Goal: Information Seeking & Learning: Learn about a topic

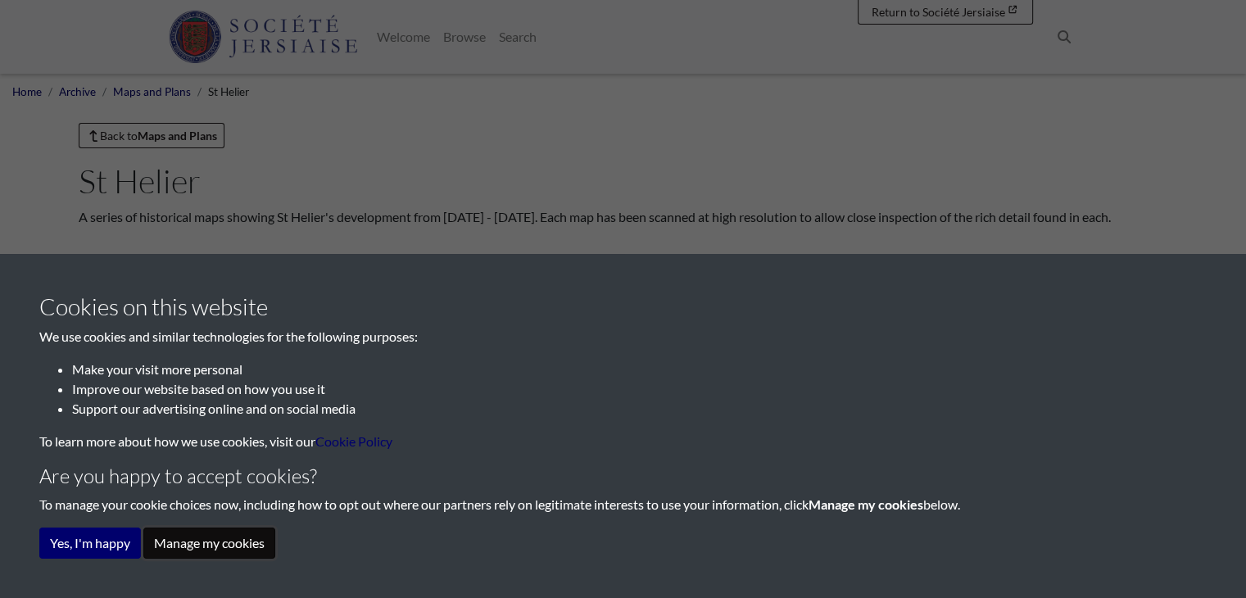
click at [187, 537] on button "Manage my cookies" at bounding box center [209, 543] width 132 height 31
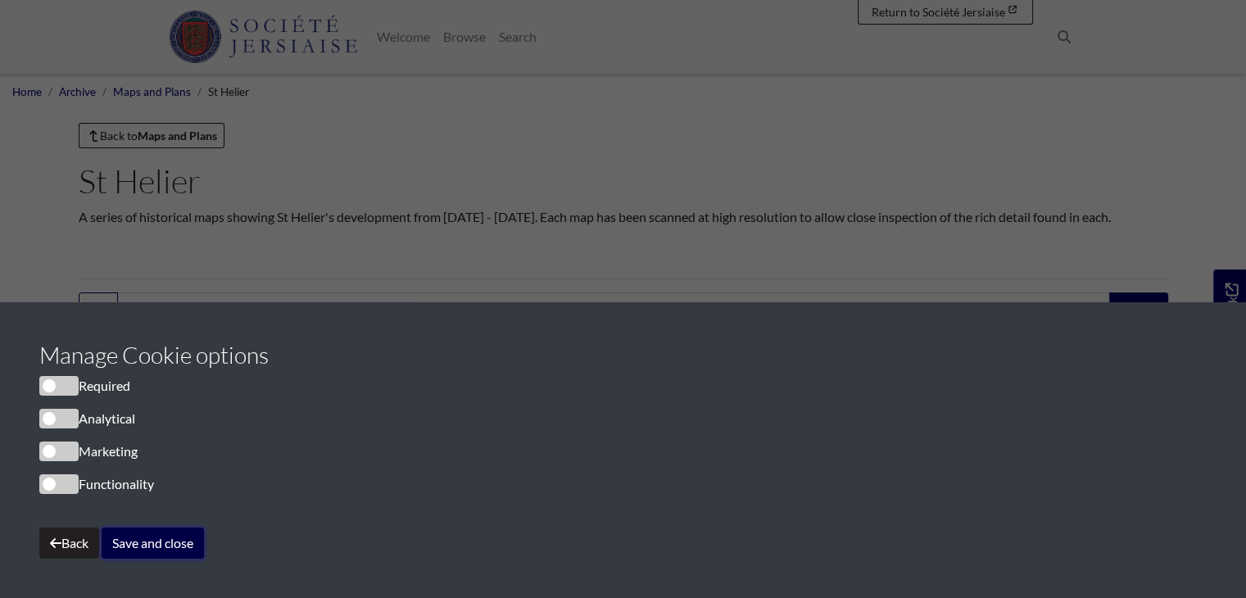
click at [161, 541] on button "Save and close" at bounding box center [153, 543] width 102 height 31
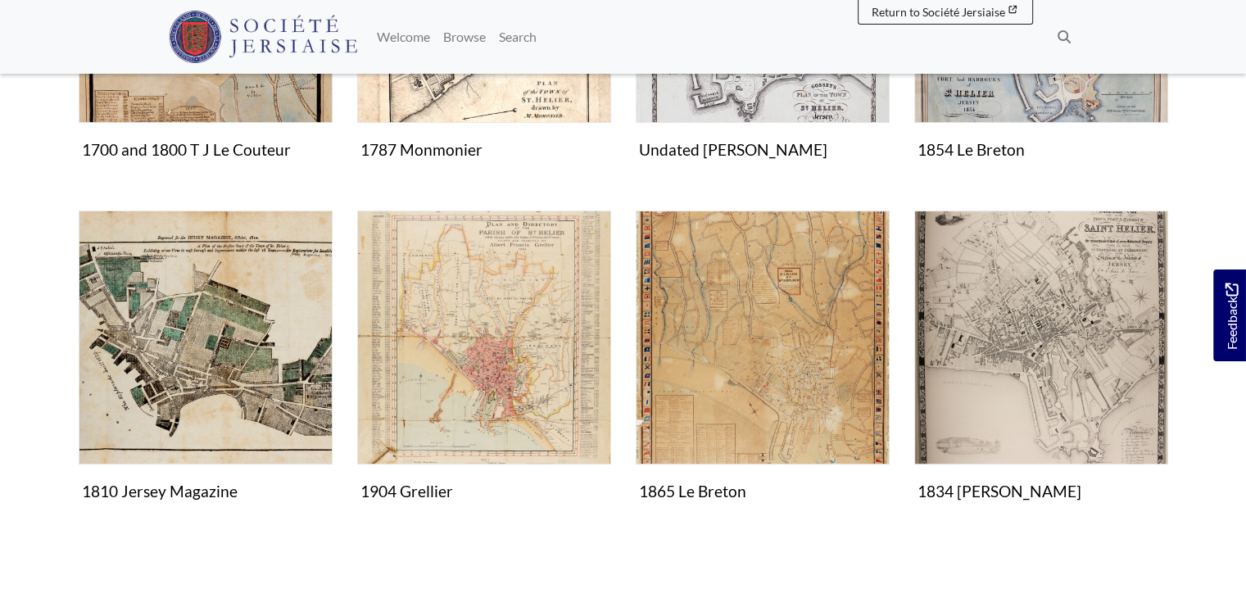
scroll to position [573, 0]
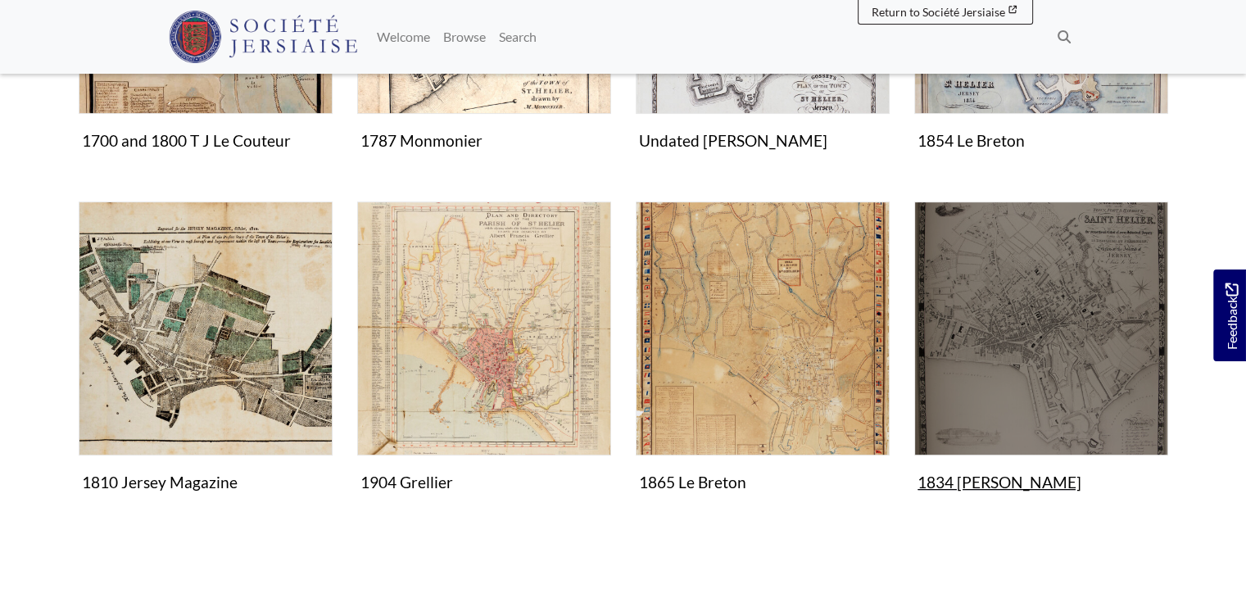
click at [983, 482] on figure "Maps and plans 1834 [PERSON_NAME] Image" at bounding box center [1041, 350] width 254 height 297
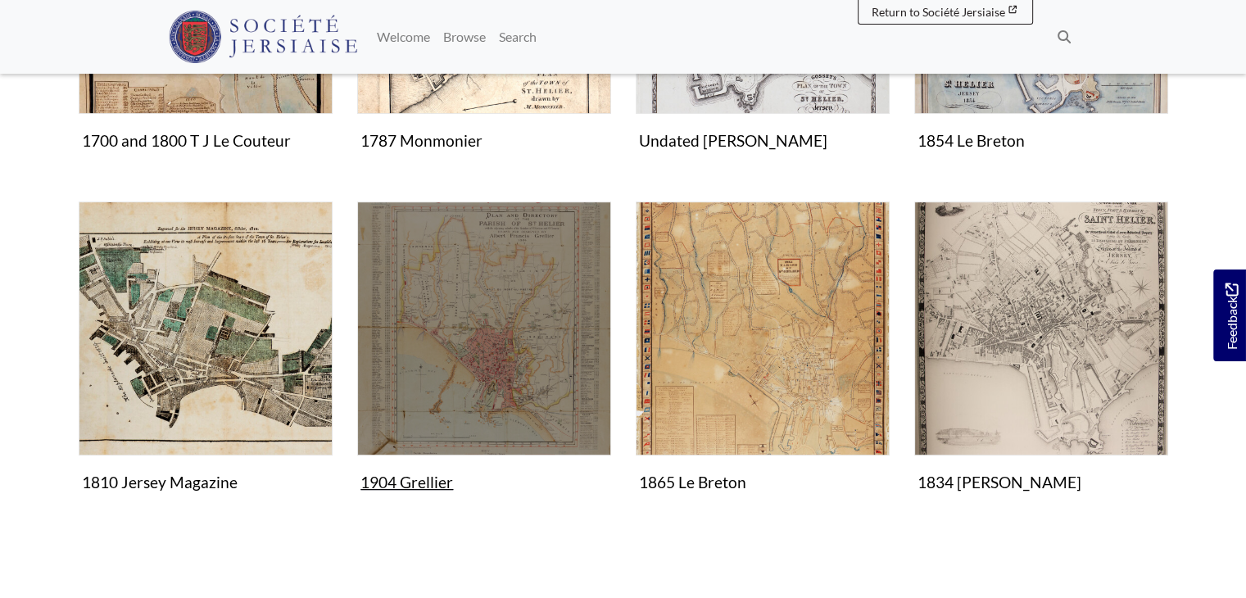
click at [515, 381] on img "Items in this Collection" at bounding box center [484, 329] width 254 height 254
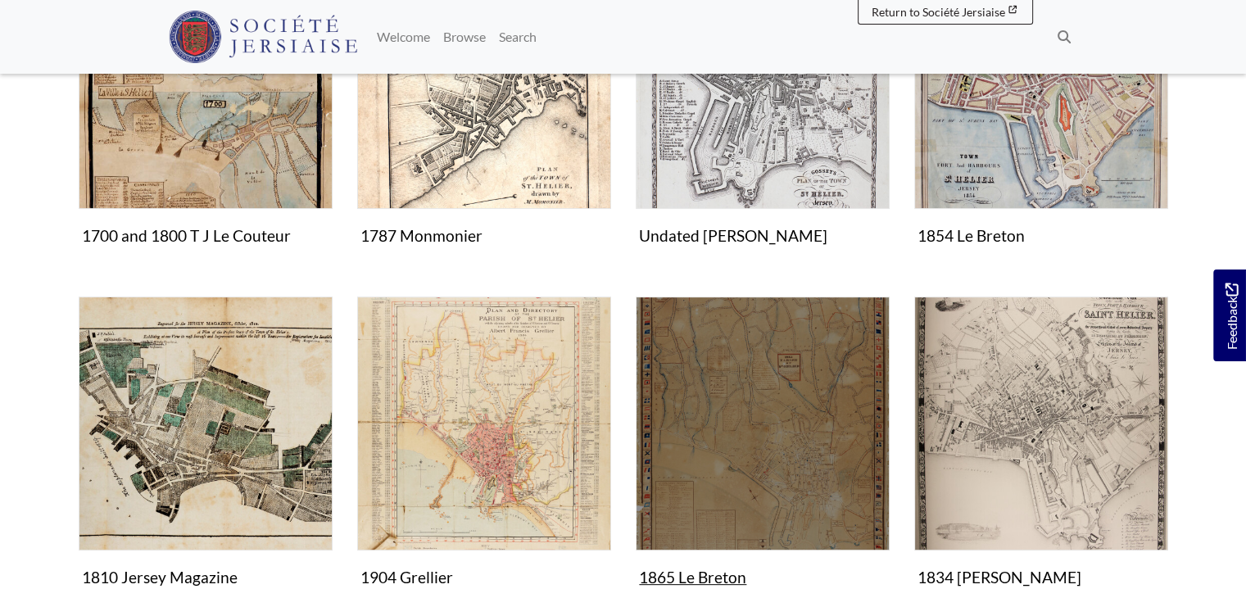
scroll to position [508, 0]
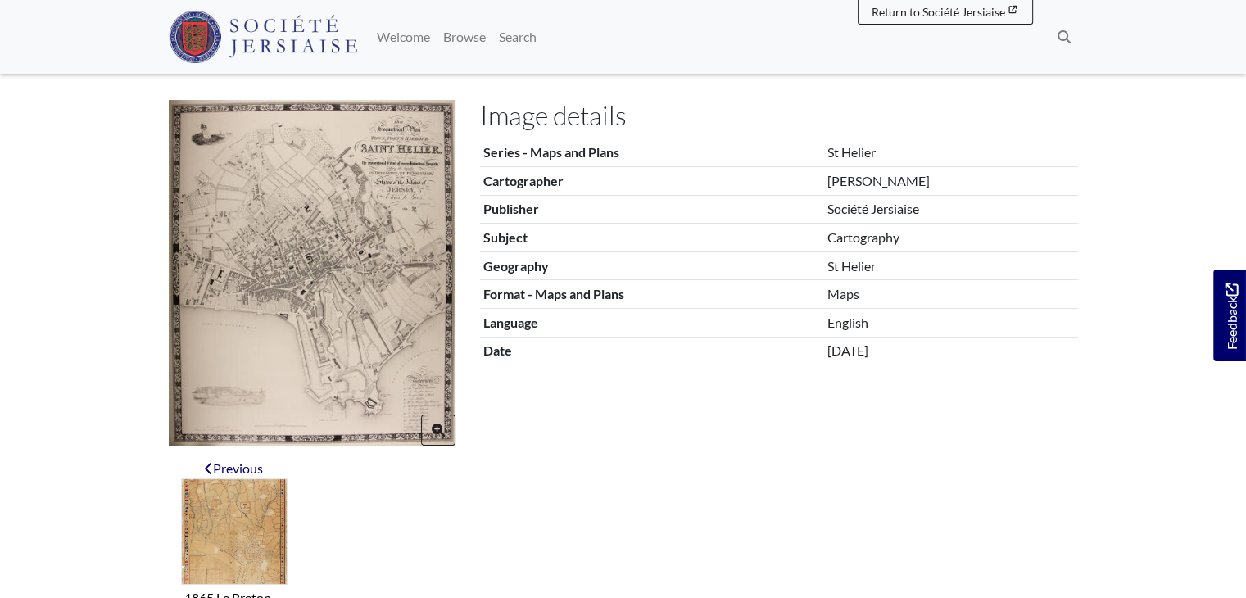
scroll to position [246, 0]
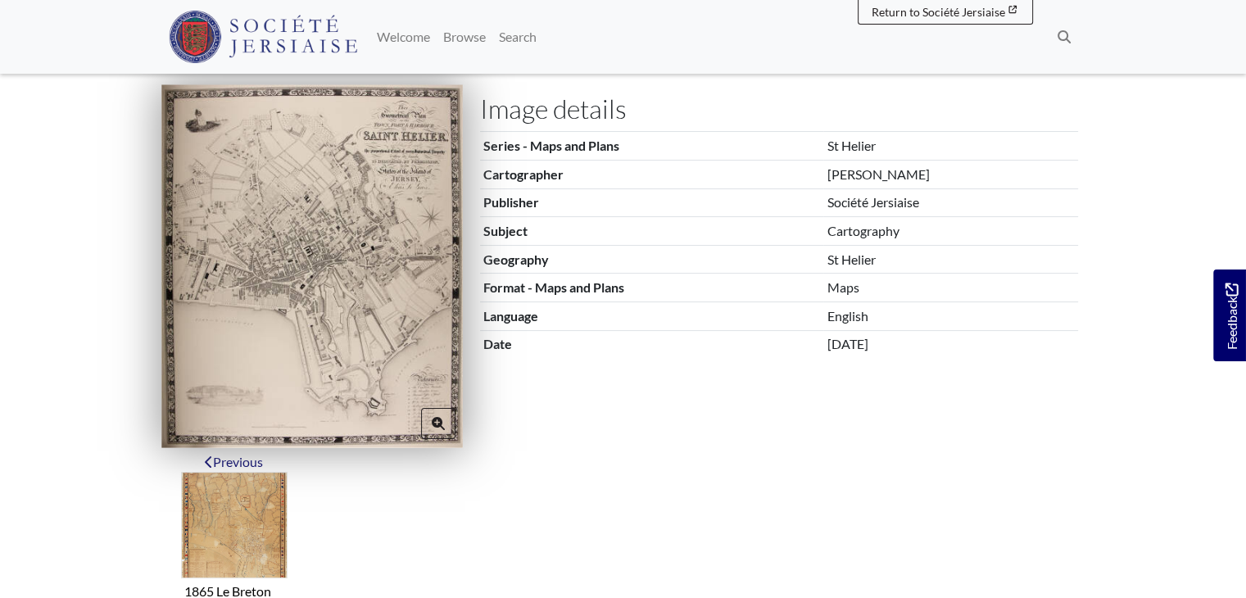
click at [321, 305] on img at bounding box center [311, 265] width 301 height 363
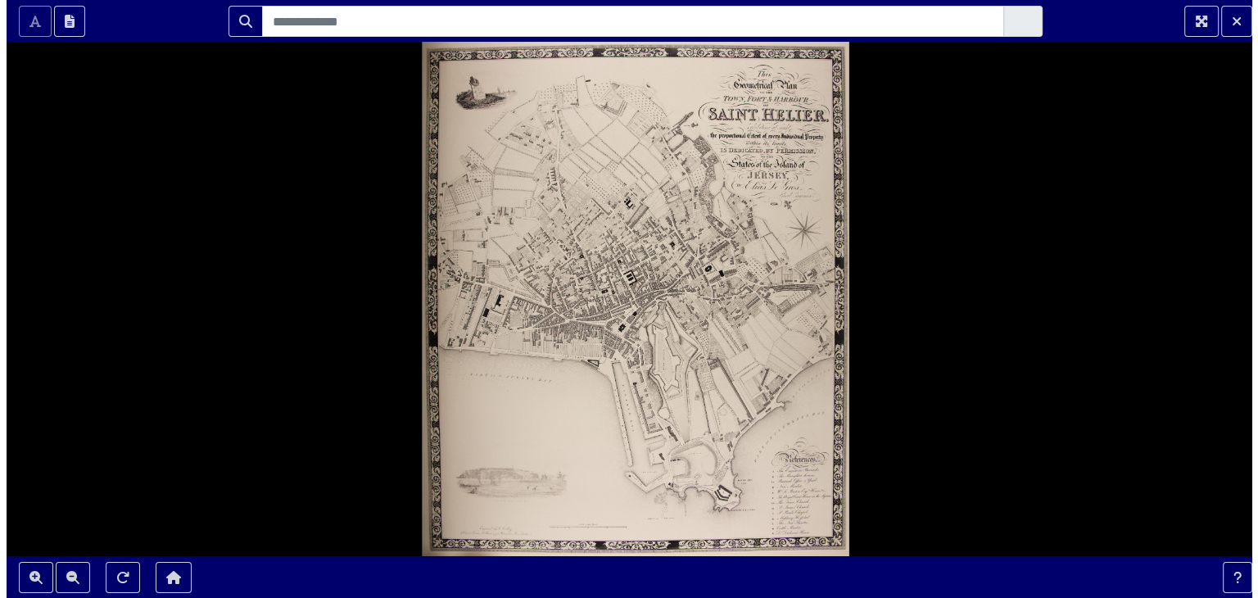
scroll to position [0, 0]
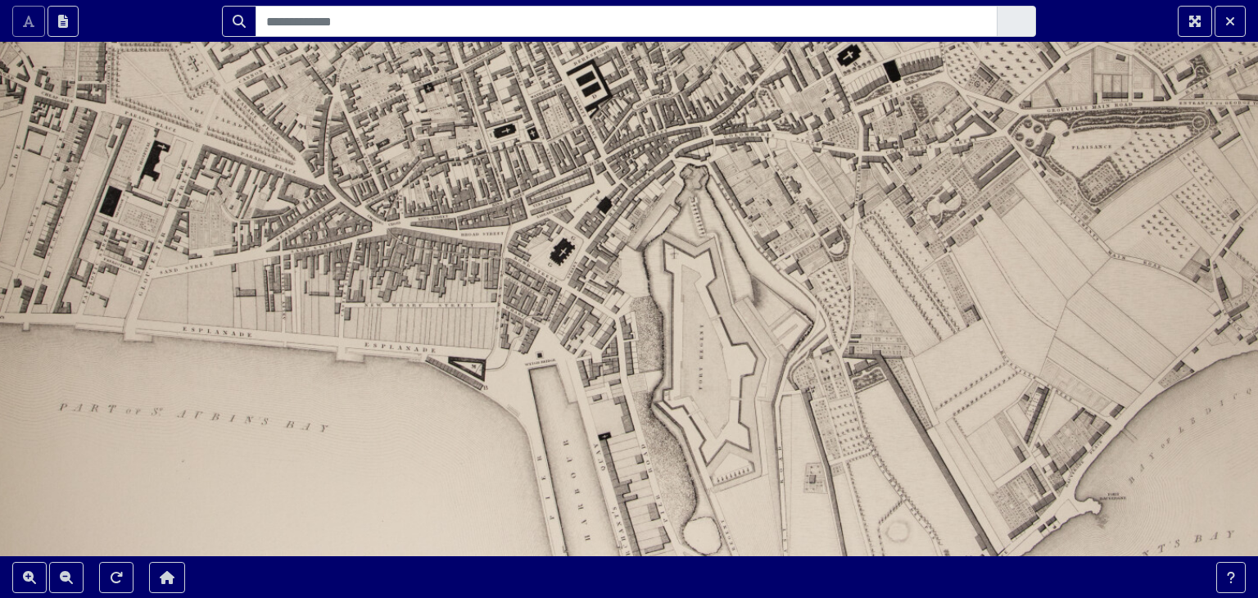
drag, startPoint x: 602, startPoint y: 316, endPoint x: 668, endPoint y: 524, distance: 218.4
click at [668, 521] on div at bounding box center [629, 299] width 1258 height 598
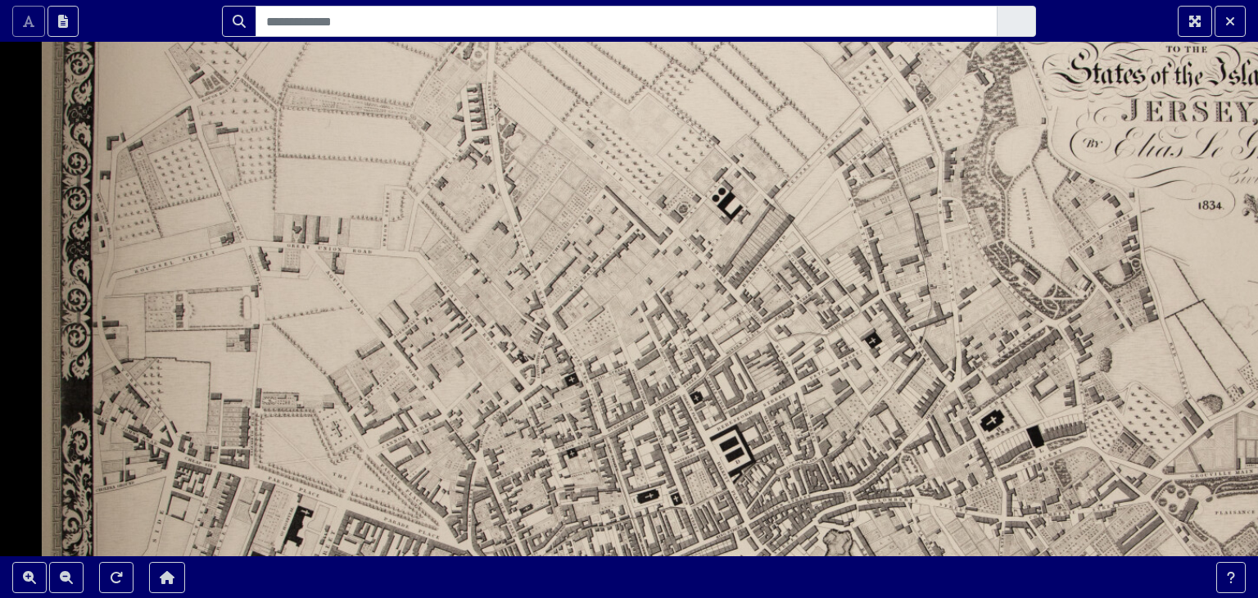
drag, startPoint x: 585, startPoint y: 406, endPoint x: 671, endPoint y: 602, distance: 213.8
click at [671, 597] on html "Scroll the mousewheel to zoom" at bounding box center [629, 299] width 1258 height 598
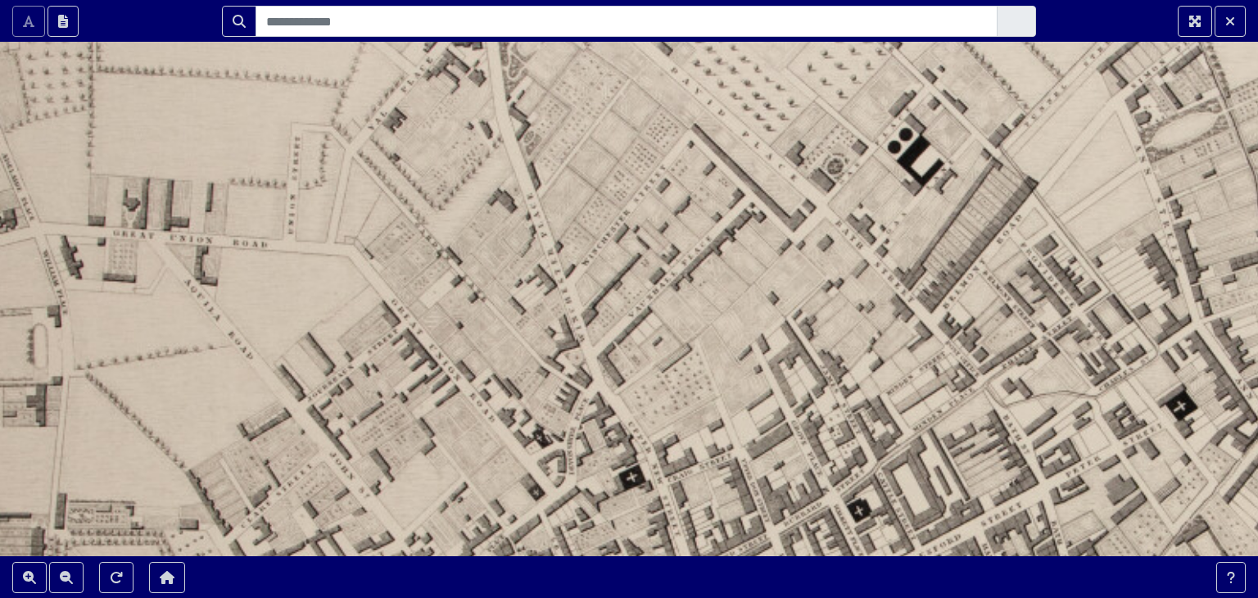
drag, startPoint x: 501, startPoint y: 351, endPoint x: 570, endPoint y: 556, distance: 216.0
click at [614, 597] on html "Scroll the mousewheel to zoom" at bounding box center [629, 299] width 1258 height 598
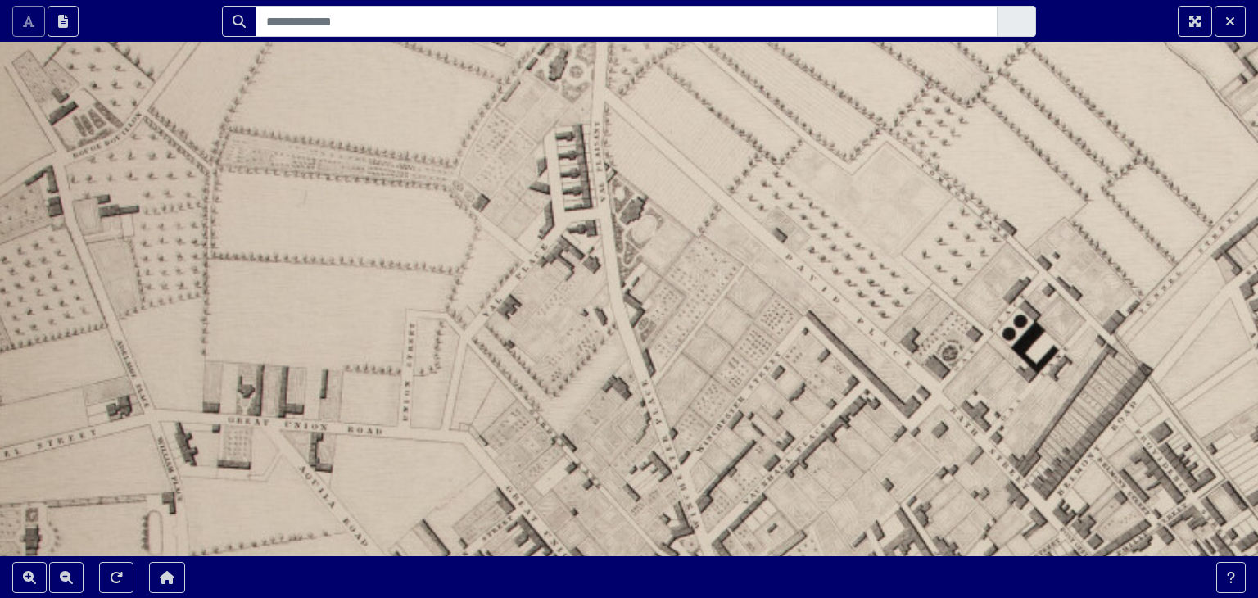
drag, startPoint x: 501, startPoint y: 368, endPoint x: 704, endPoint y: 602, distance: 310.1
click at [704, 597] on html "Scroll the mousewheel to zoom" at bounding box center [629, 299] width 1258 height 598
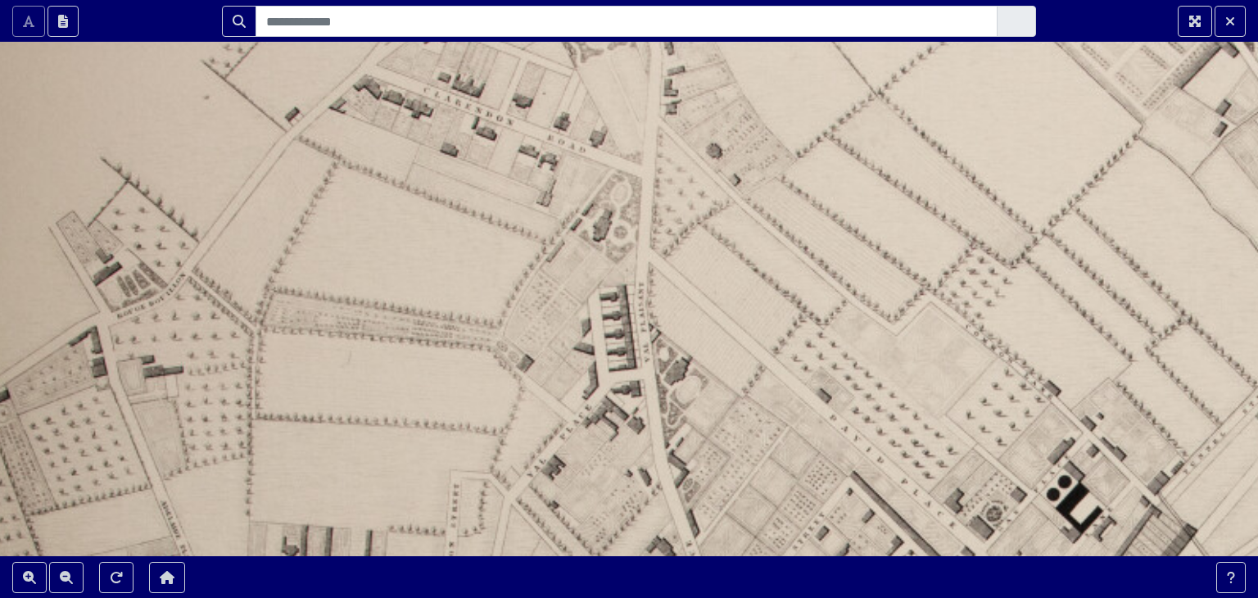
drag, startPoint x: 713, startPoint y: 391, endPoint x: 698, endPoint y: 474, distance: 84.8
click at [760, 597] on html "Scroll the mousewheel to zoom" at bounding box center [629, 299] width 1258 height 598
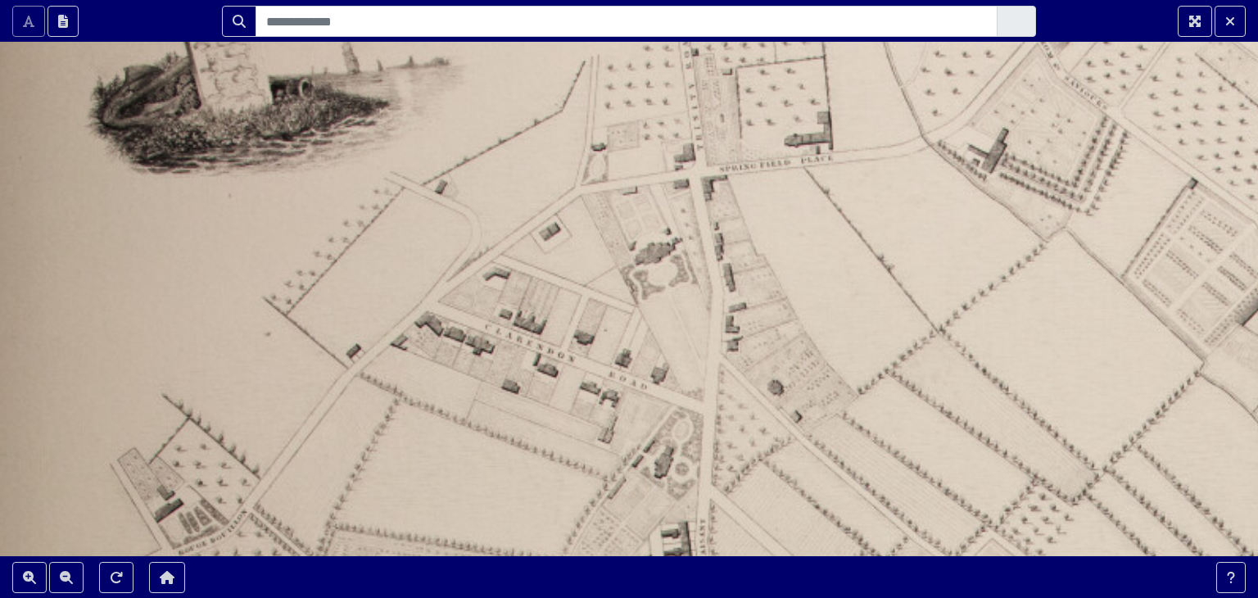
drag, startPoint x: 564, startPoint y: 315, endPoint x: 646, endPoint y: 636, distance: 330.6
click at [646, 597] on html "Scroll the mousewheel to zoom" at bounding box center [629, 299] width 1258 height 598
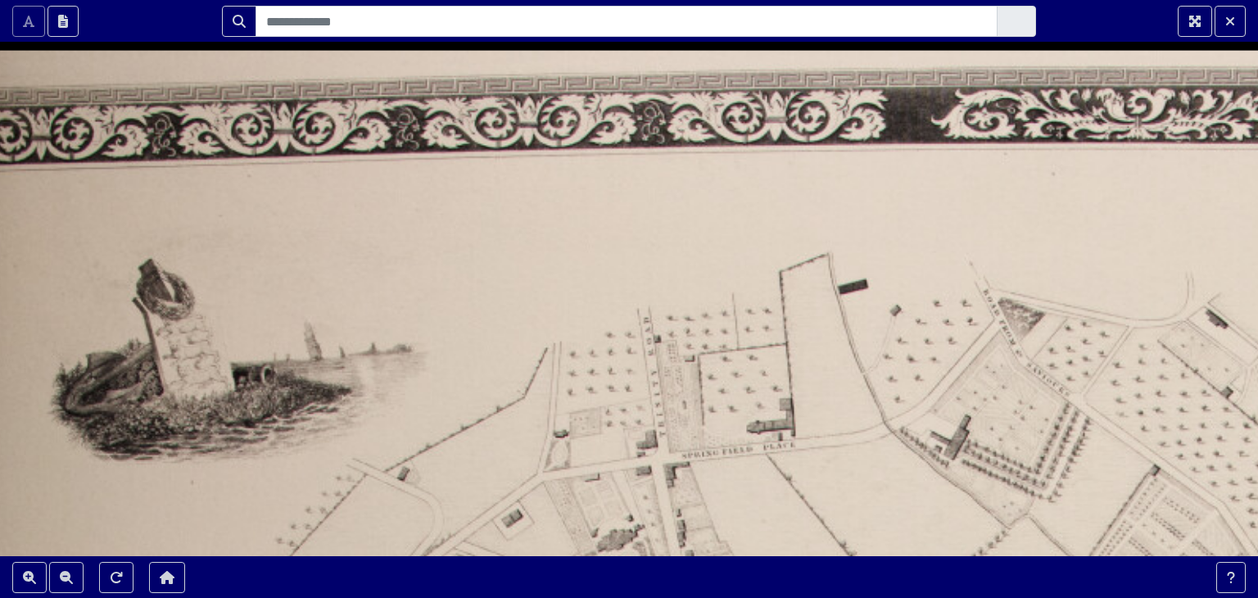
drag, startPoint x: 654, startPoint y: 342, endPoint x: 435, endPoint y: 411, distance: 230.3
click at [435, 411] on div at bounding box center [629, 299] width 1258 height 598
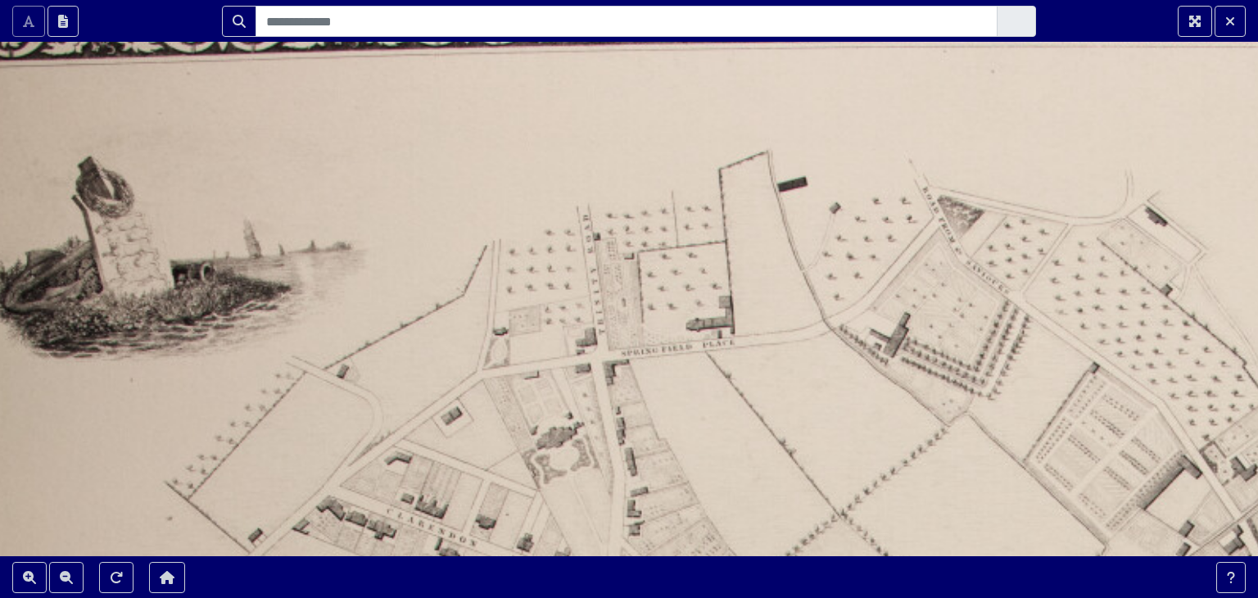
drag, startPoint x: 492, startPoint y: 411, endPoint x: 432, endPoint y: 309, distance: 119.0
click at [432, 309] on div at bounding box center [629, 299] width 1258 height 598
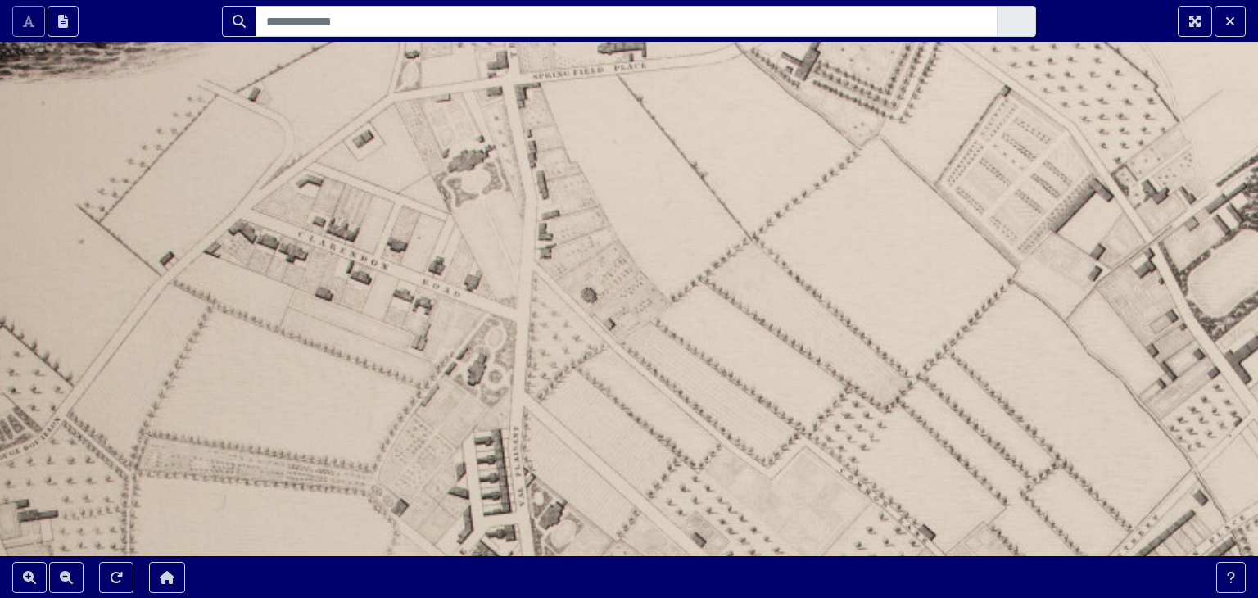
drag, startPoint x: 770, startPoint y: 429, endPoint x: 636, endPoint y: 75, distance: 378.2
click at [636, 75] on div at bounding box center [629, 299] width 1258 height 598
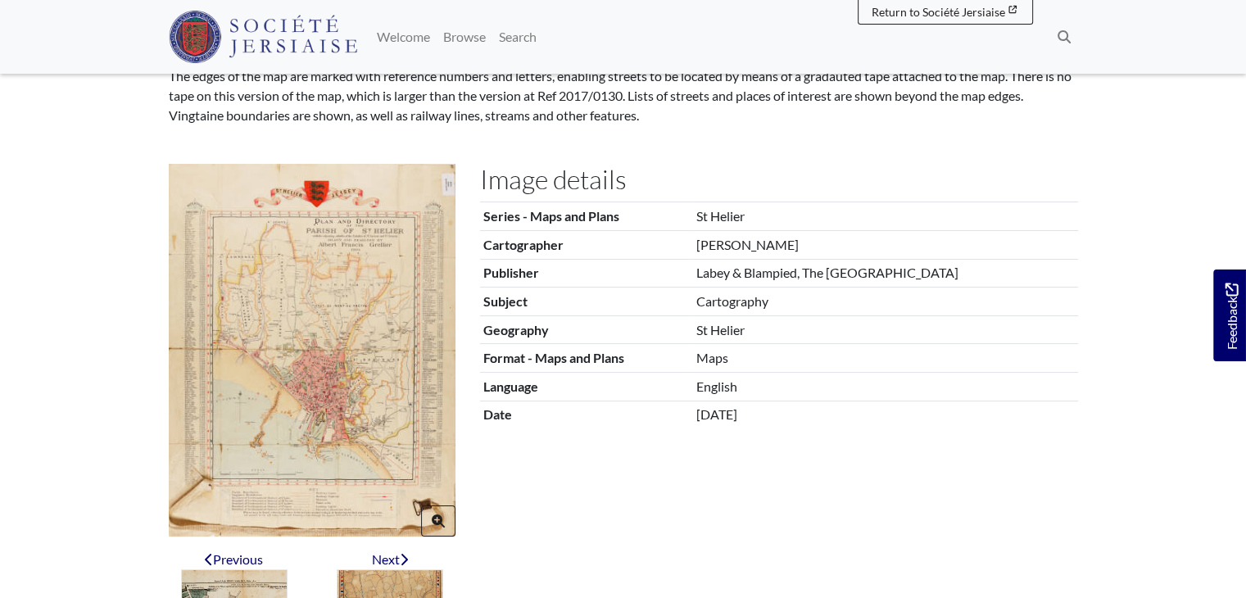
scroll to position [246, 0]
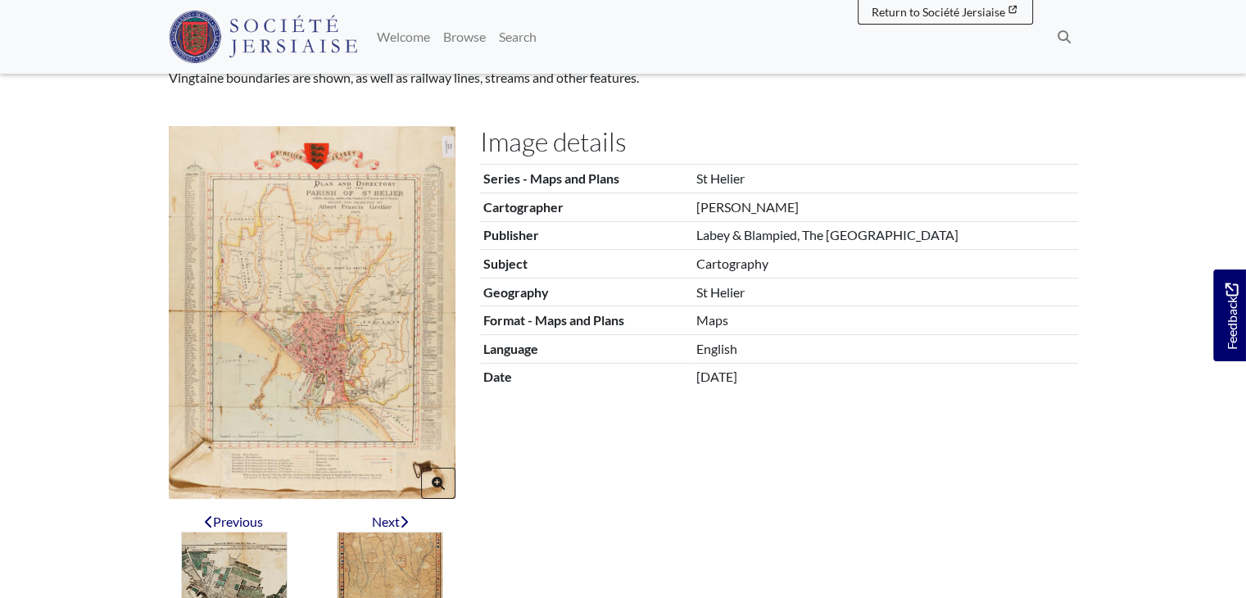
click at [358, 354] on img at bounding box center [312, 312] width 287 height 373
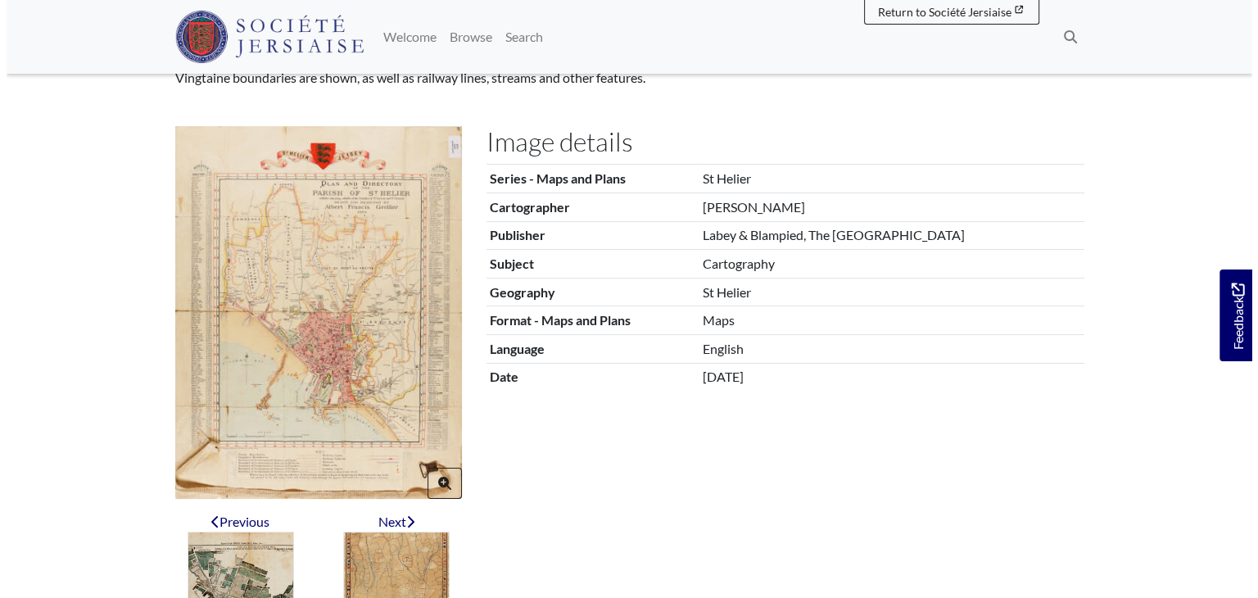
scroll to position [0, 0]
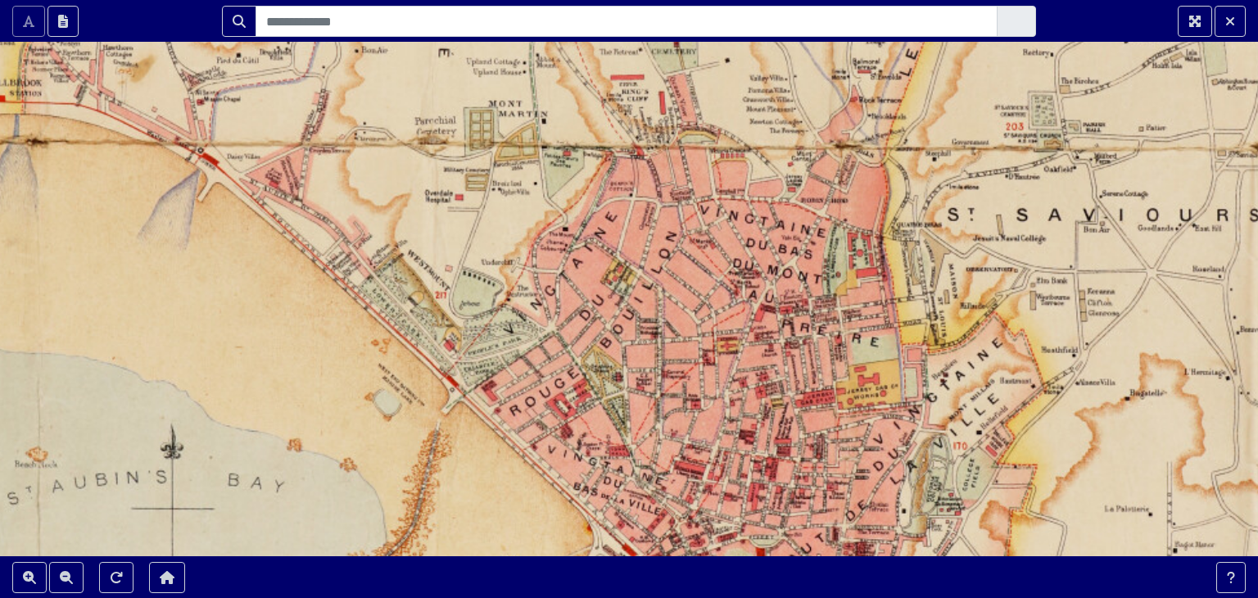
drag, startPoint x: 633, startPoint y: 261, endPoint x: 638, endPoint y: 636, distance: 374.4
click at [638, 597] on html "Scroll the mousewheel to zoom" at bounding box center [629, 299] width 1258 height 598
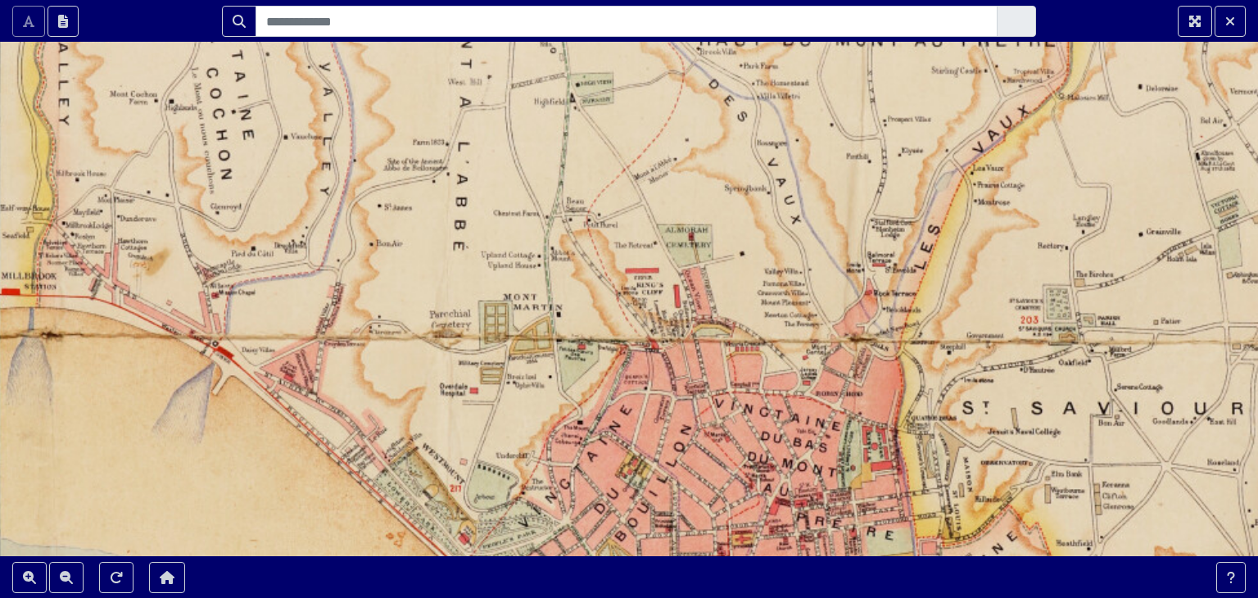
drag, startPoint x: 624, startPoint y: 361, endPoint x: 636, endPoint y: 636, distance: 274.7
click at [636, 597] on html "Scroll the mousewheel to zoom" at bounding box center [629, 299] width 1258 height 598
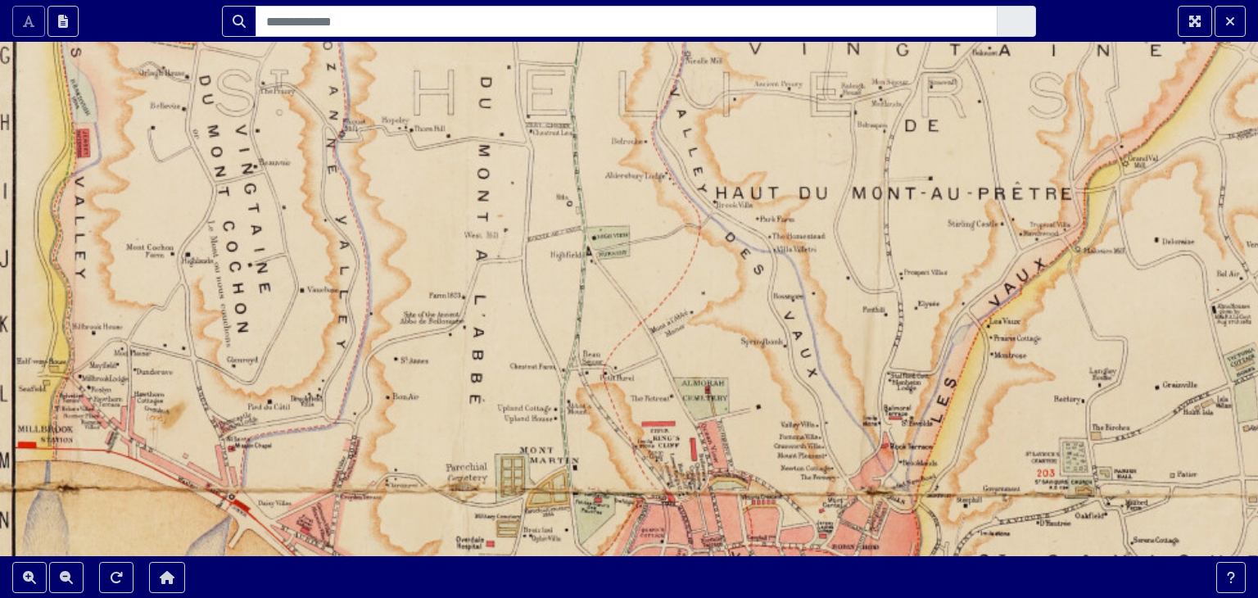
drag, startPoint x: 646, startPoint y: 399, endPoint x: 695, endPoint y: 636, distance: 241.8
click at [695, 597] on html "Scroll the mousewheel to zoom" at bounding box center [629, 299] width 1258 height 598
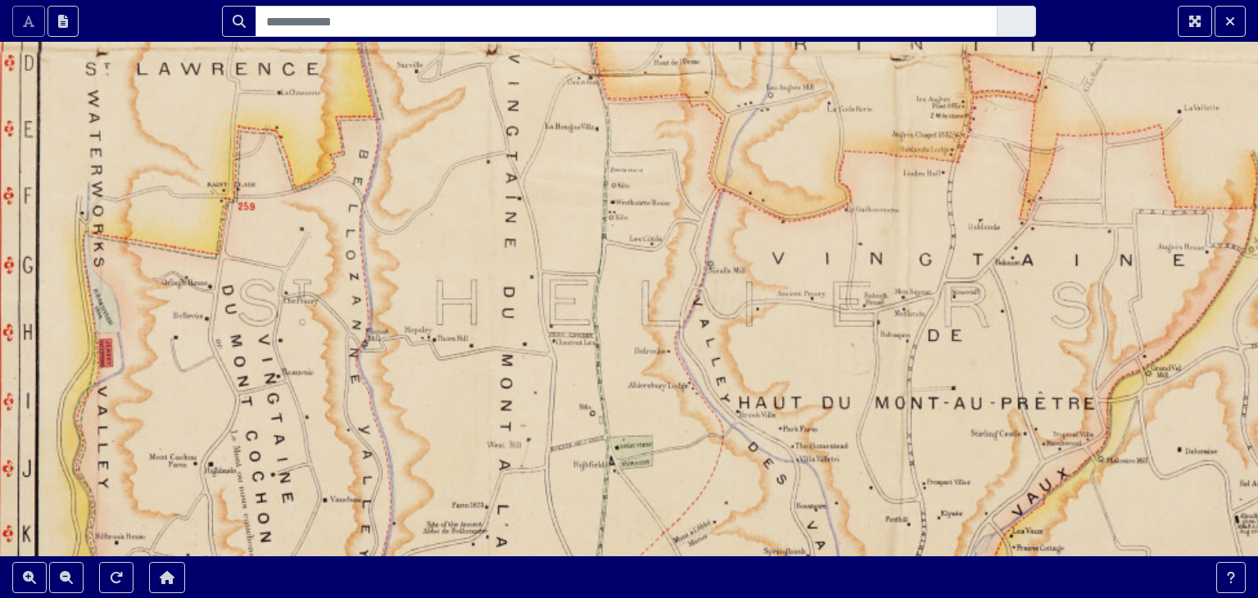
drag, startPoint x: 642, startPoint y: 345, endPoint x: 665, endPoint y: 577, distance: 233.8
click at [665, 577] on section "Scroll the mousewheel to zoom" at bounding box center [629, 299] width 1258 height 598
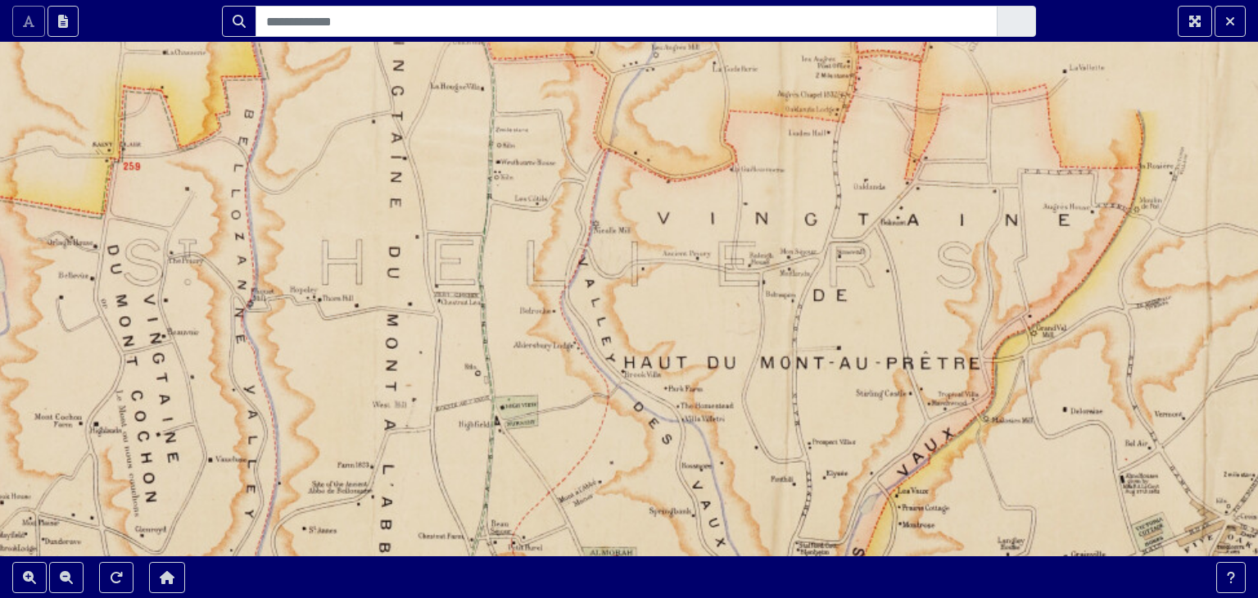
drag, startPoint x: 578, startPoint y: 372, endPoint x: 464, endPoint y: 332, distance: 121.5
click at [464, 332] on div at bounding box center [629, 299] width 1258 height 598
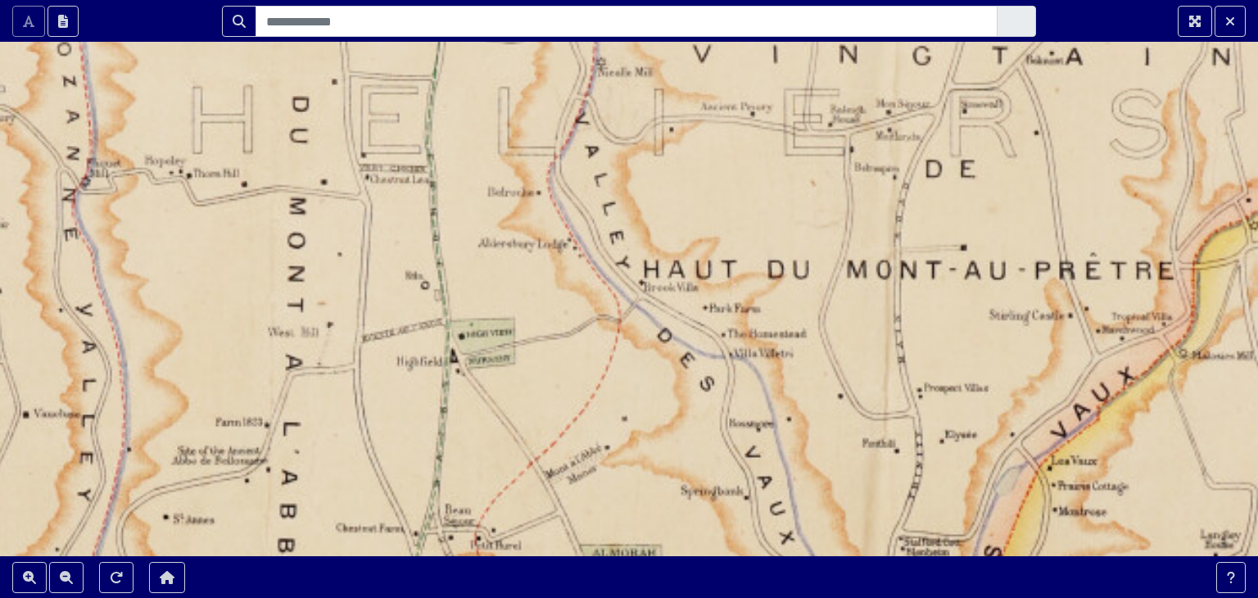
drag, startPoint x: 479, startPoint y: 393, endPoint x: 540, endPoint y: 274, distance: 134.1
click at [540, 274] on div at bounding box center [629, 299] width 1258 height 598
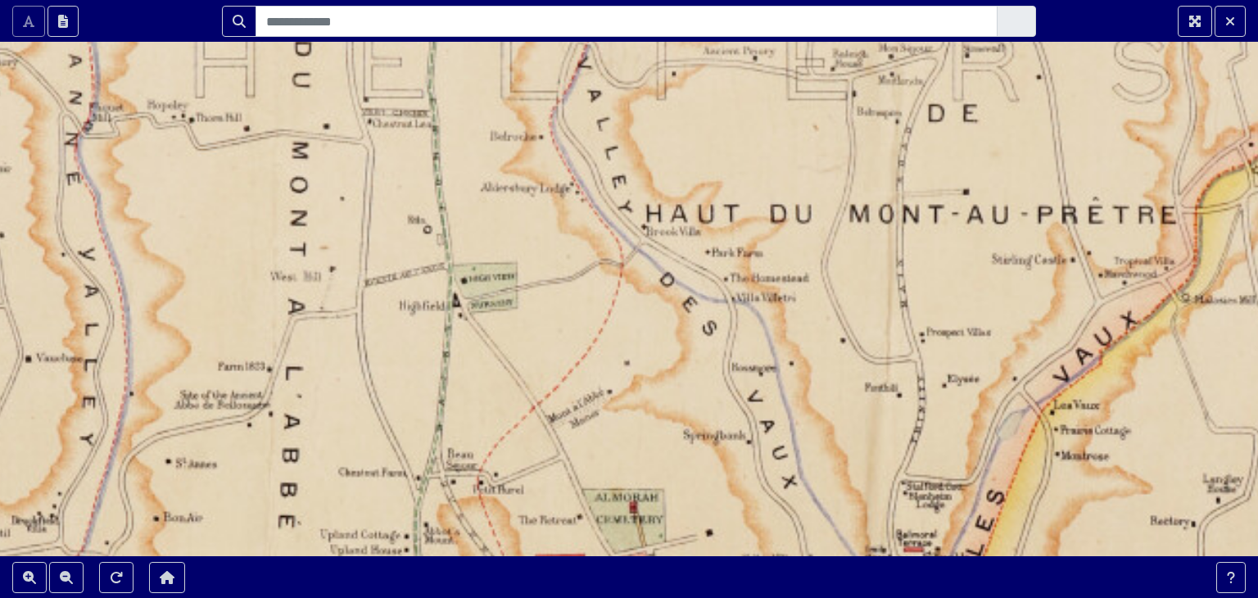
drag, startPoint x: 527, startPoint y: 382, endPoint x: 529, endPoint y: 325, distance: 56.6
click at [529, 325] on div at bounding box center [629, 299] width 1258 height 598
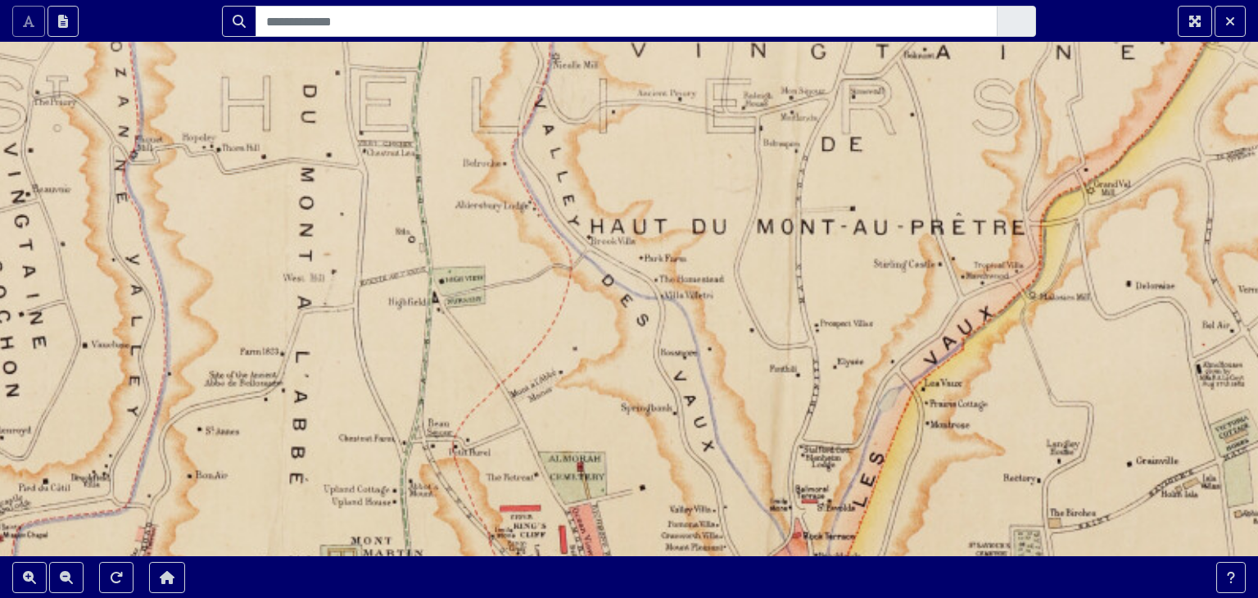
drag, startPoint x: 471, startPoint y: 301, endPoint x: 482, endPoint y: 328, distance: 29.1
click at [482, 328] on div at bounding box center [629, 299] width 1258 height 598
